Goal: Book appointment/travel/reservation

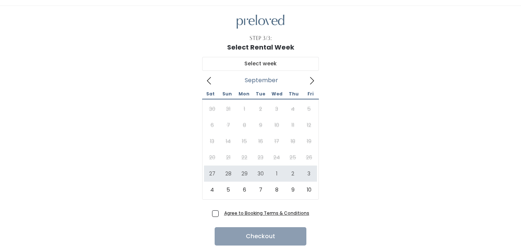
scroll to position [19, 0]
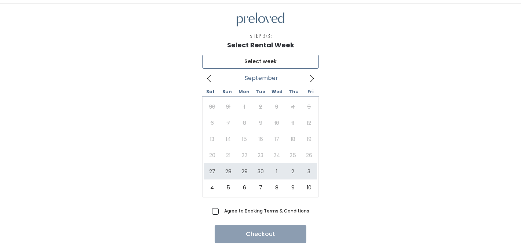
type input "[DATE] to [DATE]"
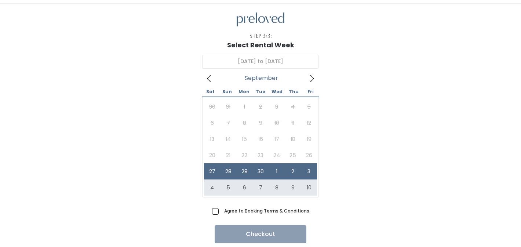
click at [221, 214] on span "Agree to Booking Terms & Conditions" at bounding box center [265, 210] width 88 height 7
click at [221, 212] on input "Agree to Booking Terms & Conditions" at bounding box center [223, 209] width 5 height 5
checkbox input "true"
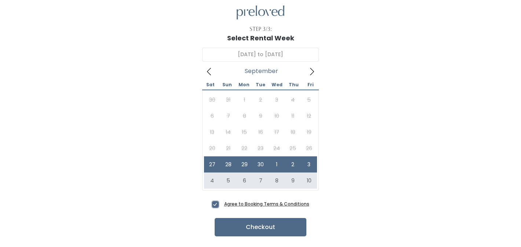
scroll to position [33, 0]
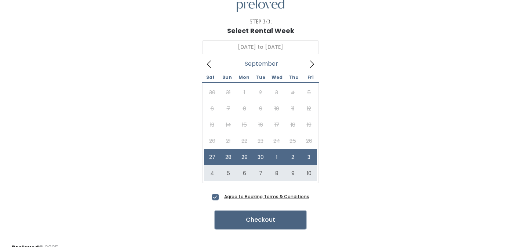
click at [263, 219] on button "Checkout" at bounding box center [261, 220] width 92 height 18
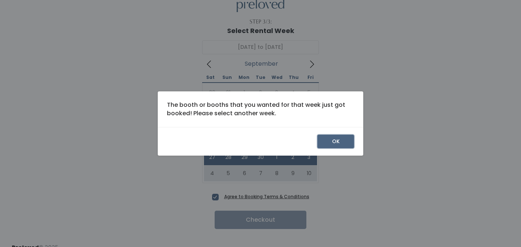
click at [329, 136] on button "OK" at bounding box center [335, 142] width 37 height 14
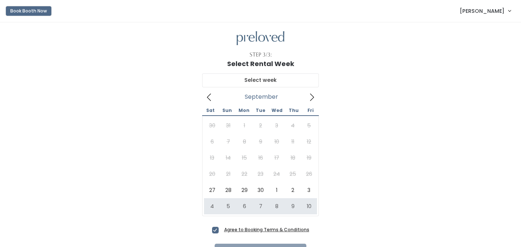
click at [42, 15] on button "Book Booth Now" at bounding box center [28, 11] width 45 height 10
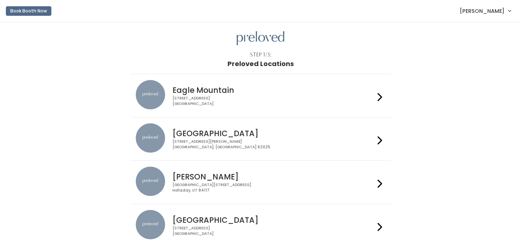
click at [377, 98] on icon at bounding box center [379, 97] width 5 height 11
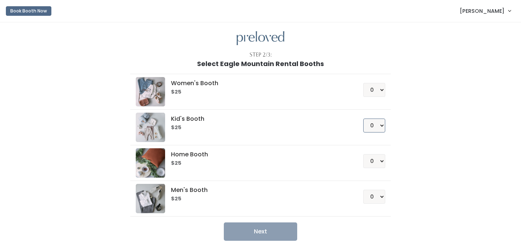
click at [380, 123] on select "0 1 2 3 4" at bounding box center [374, 125] width 22 height 14
select select "1"
click at [363, 118] on select "0 1 2 3 4" at bounding box center [374, 125] width 22 height 14
click at [273, 232] on button "Next" at bounding box center [260, 231] width 73 height 18
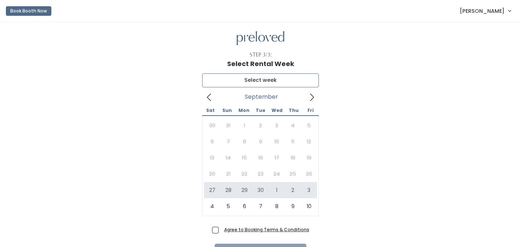
type input "September 27 to October 3"
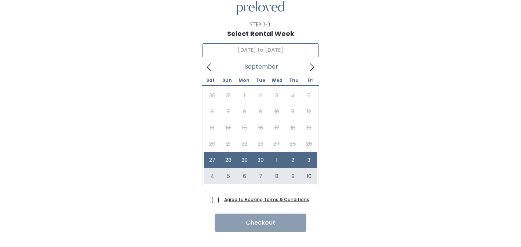
scroll to position [34, 0]
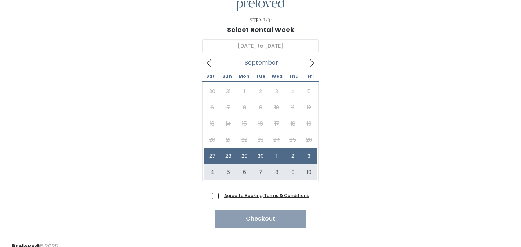
click at [221, 196] on span "Agree to Booking Terms & Conditions" at bounding box center [265, 194] width 88 height 7
click at [221, 196] on input "Agree to Booking Terms & Conditions" at bounding box center [223, 193] width 5 height 5
checkbox input "true"
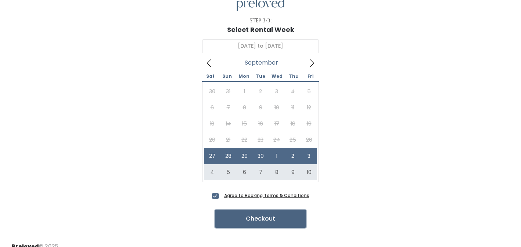
click at [237, 216] on button "Checkout" at bounding box center [261, 218] width 92 height 18
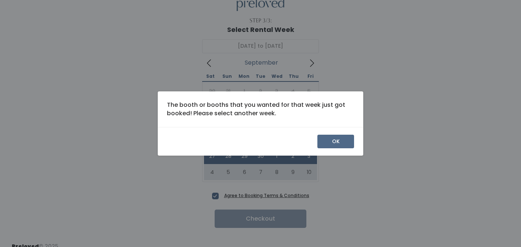
click at [325, 134] on div "OK" at bounding box center [260, 141] width 205 height 29
click at [331, 139] on button "OK" at bounding box center [335, 142] width 37 height 14
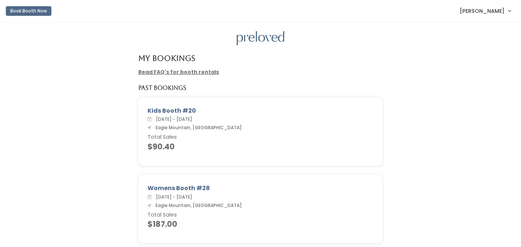
click at [47, 12] on button "Book Booth Now" at bounding box center [28, 11] width 45 height 10
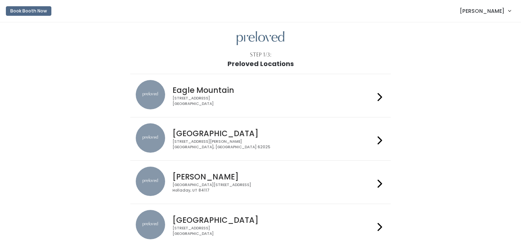
click at [213, 101] on div "[STREET_ADDRESS]" at bounding box center [273, 101] width 202 height 11
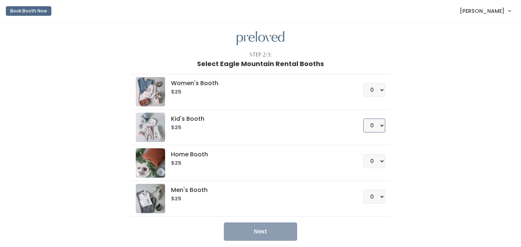
click at [371, 124] on select "0 1 2 3 4" at bounding box center [374, 125] width 22 height 14
select select "1"
click at [363, 118] on select "0 1 2 3 4" at bounding box center [374, 125] width 22 height 14
click at [257, 232] on button "Next" at bounding box center [260, 231] width 73 height 18
